Goal: Transaction & Acquisition: Book appointment/travel/reservation

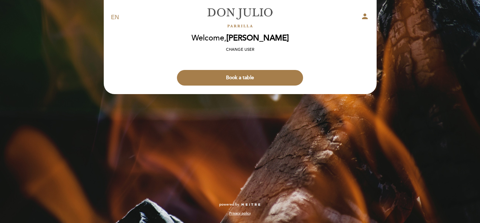
click at [224, 75] on button "Book a table" at bounding box center [240, 78] width 126 height 16
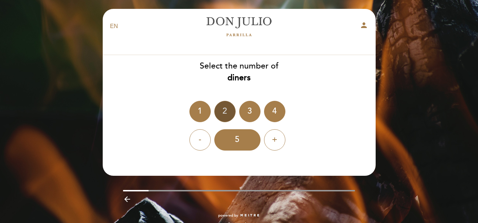
click at [225, 108] on div "2" at bounding box center [224, 111] width 21 height 21
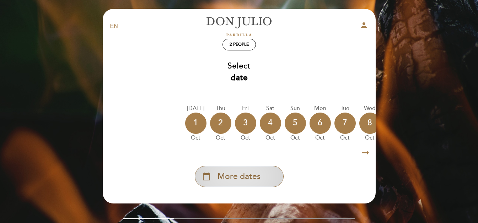
click at [233, 181] on span "More dates" at bounding box center [239, 177] width 43 height 12
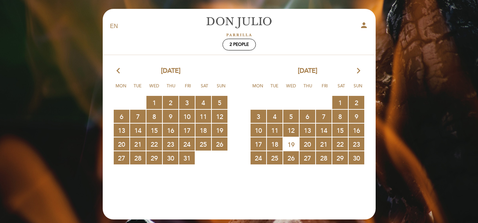
click at [356, 73] on icon "arrow_forward_ios" at bounding box center [359, 70] width 6 height 9
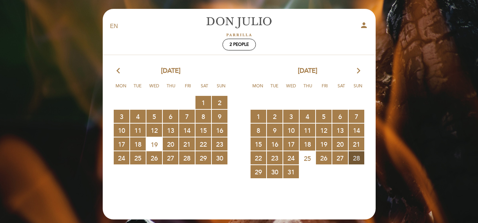
click at [357, 159] on span "28 RESERVATIONS AVAILABLE" at bounding box center [357, 157] width 16 height 13
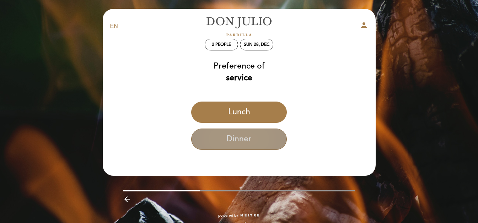
click at [268, 136] on button "Dinner" at bounding box center [239, 139] width 96 height 21
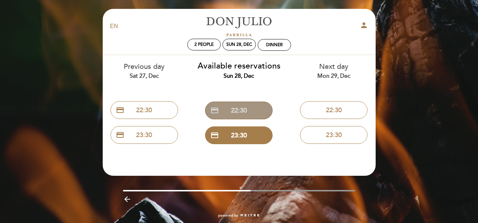
click at [251, 109] on button "credit_card 22:30" at bounding box center [239, 111] width 68 height 18
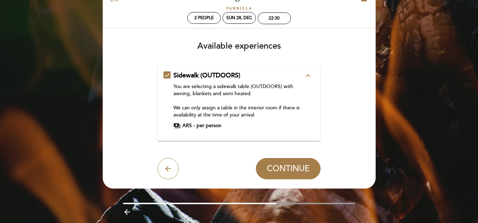
scroll to position [29, 0]
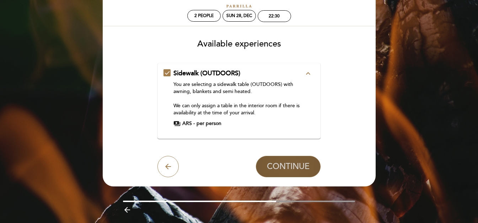
click at [283, 165] on span "CONTINUE" at bounding box center [288, 167] width 43 height 10
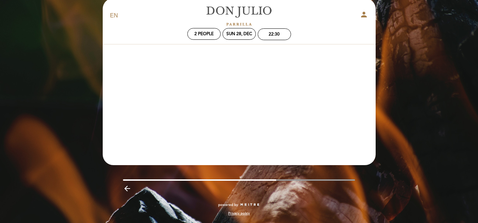
scroll to position [11, 0]
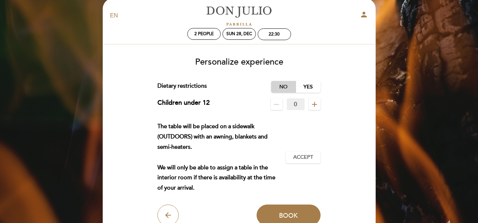
click at [284, 86] on label "No" at bounding box center [283, 87] width 25 height 12
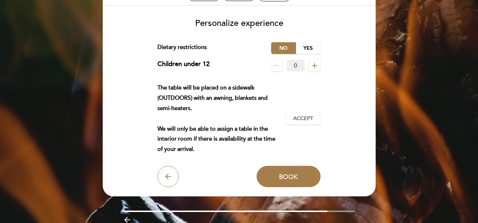
scroll to position [0, 0]
